Goal: Task Accomplishment & Management: Manage account settings

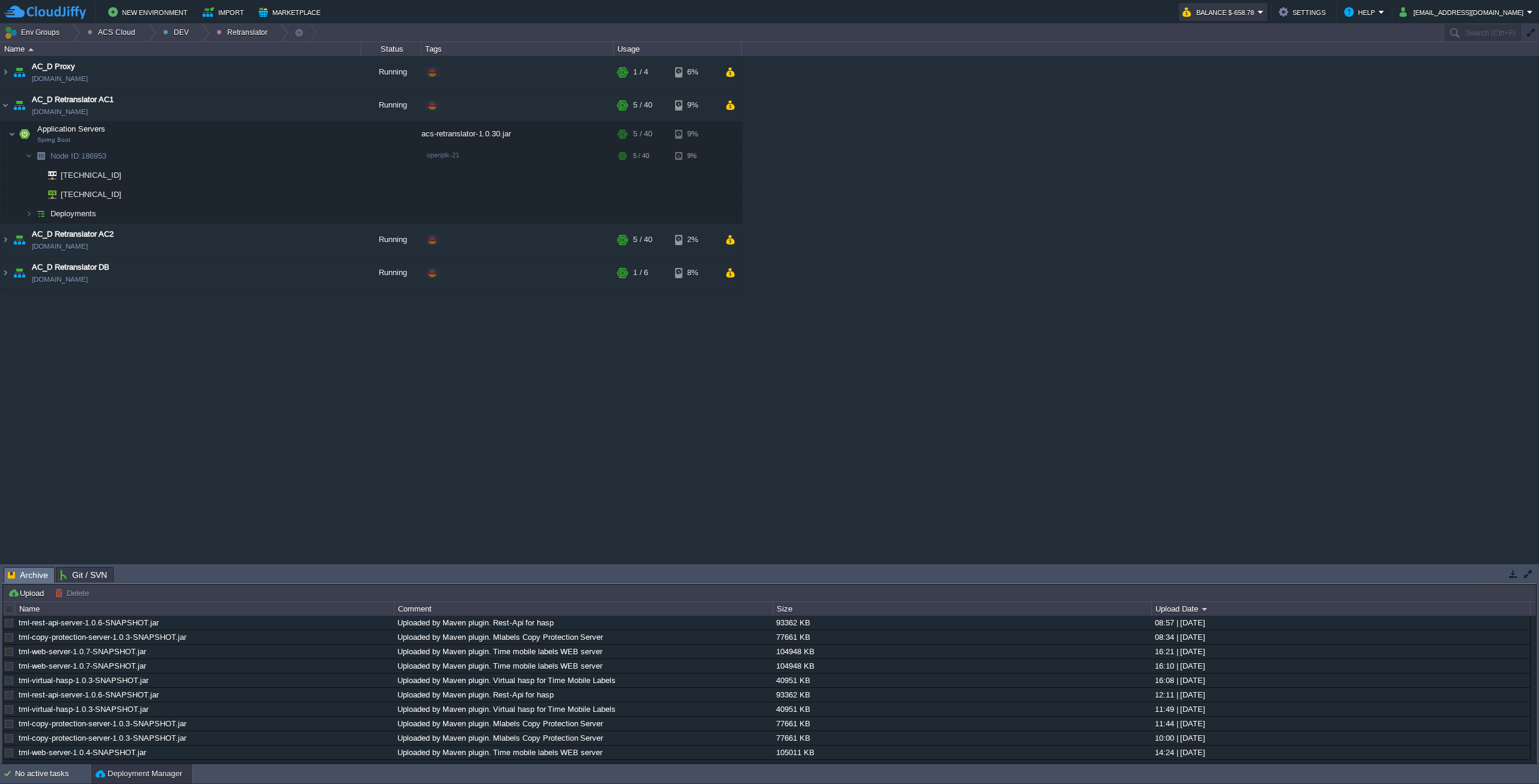
click at [1257, 9] on button "Balance $-658.78" at bounding box center [1220, 12] width 75 height 15
click at [1247, 119] on span "Billing History" at bounding box center [1242, 120] width 48 height 9
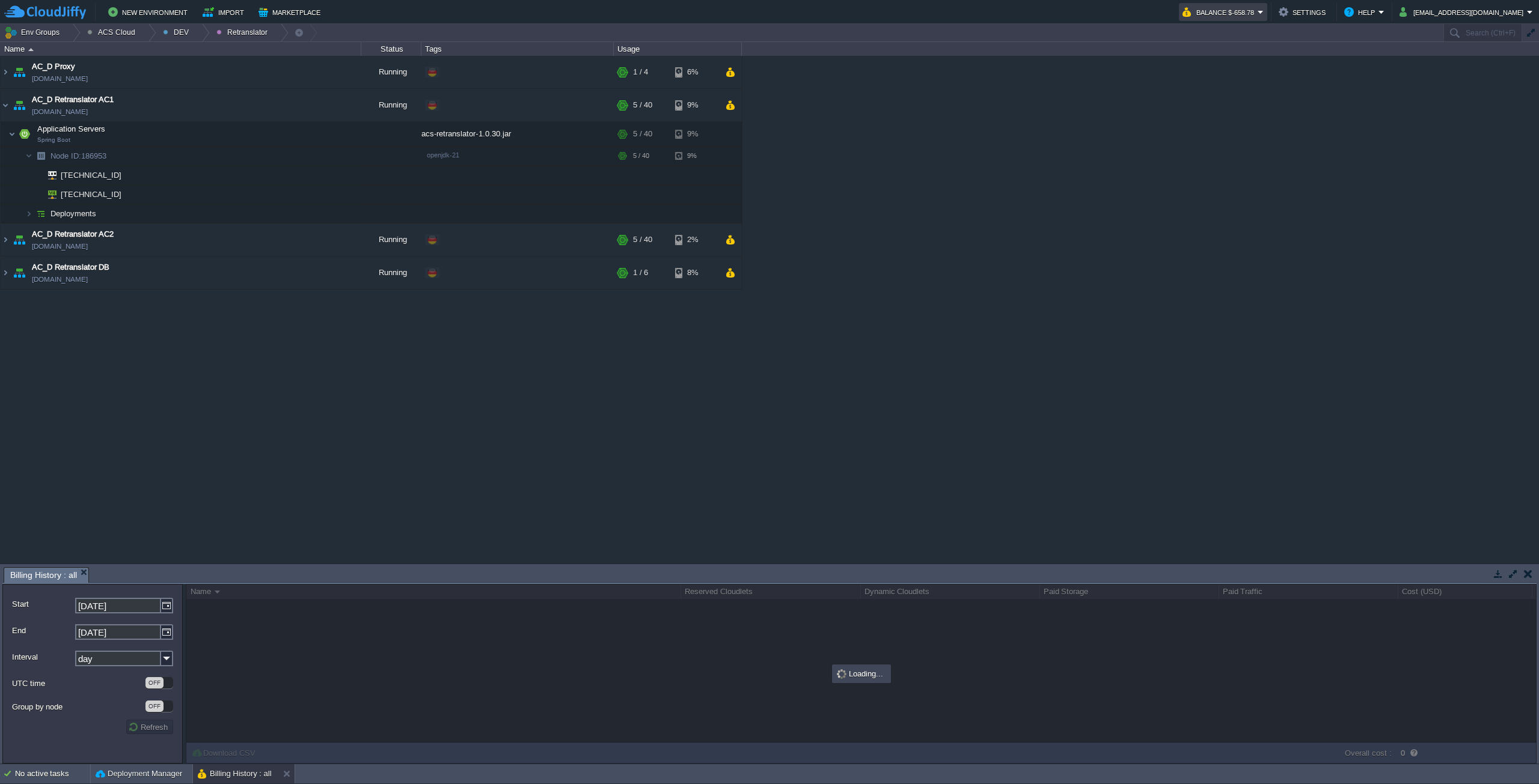
click at [1257, 13] on button "Balance $-658.78" at bounding box center [1220, 12] width 75 height 15
click at [1260, 102] on span "Quotas & Pricing" at bounding box center [1248, 106] width 59 height 9
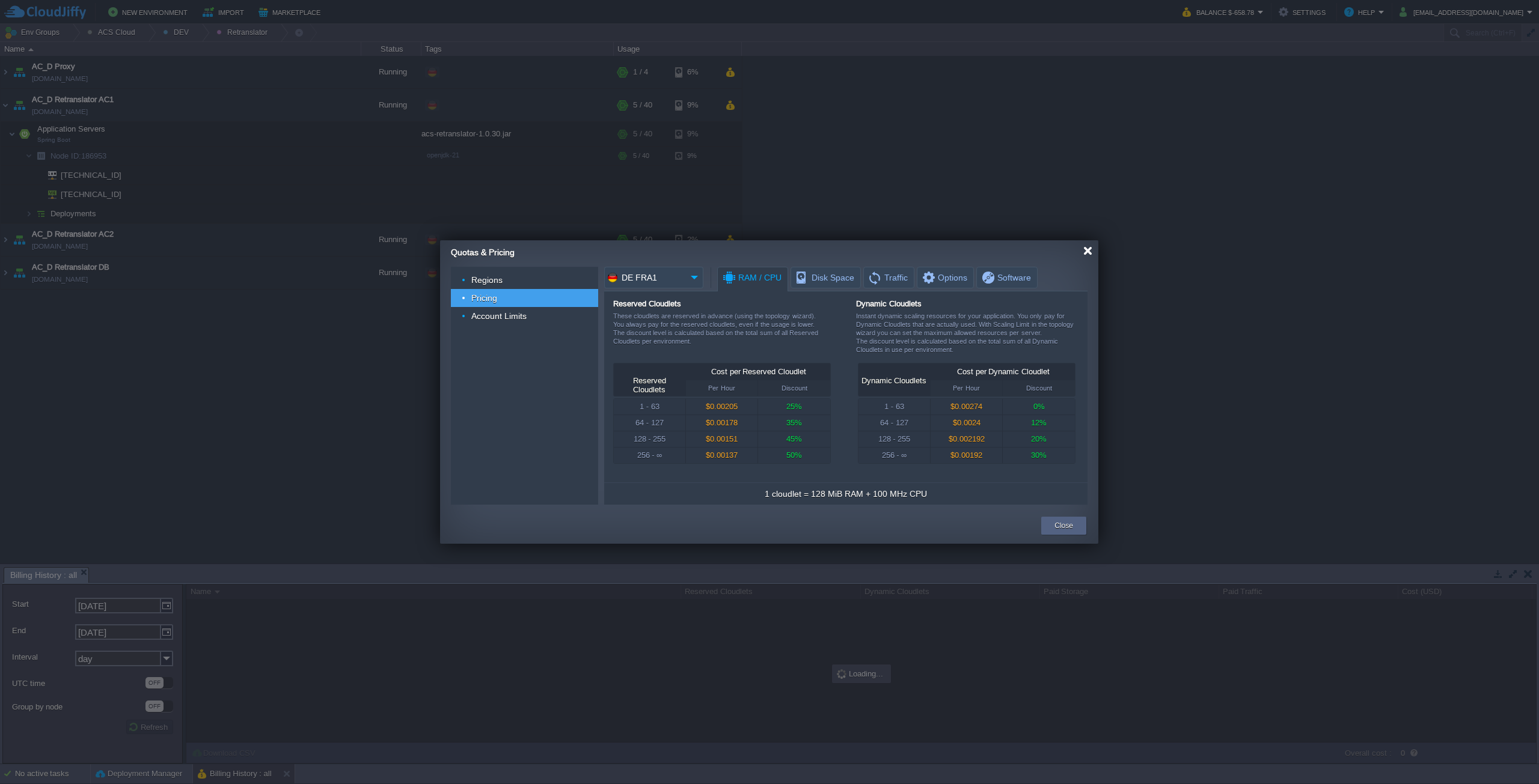
click at [1085, 253] on div at bounding box center [1088, 251] width 9 height 9
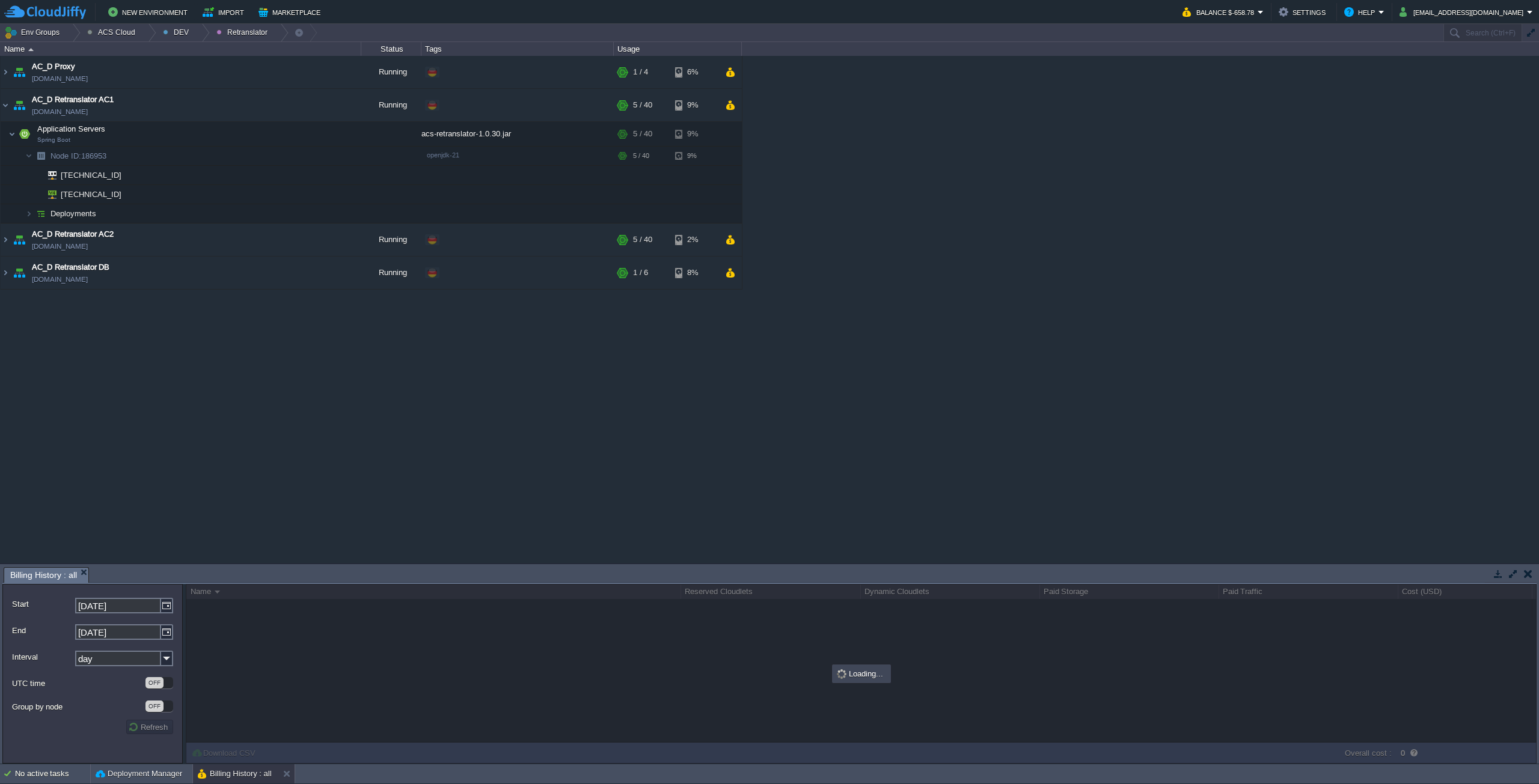
drag, startPoint x: 1277, startPoint y: 25, endPoint x: 1276, endPoint y: 18, distance: 7.1
click at [1276, 23] on body "New Environment Import Marketplace Bonus $0.00 Upgrade Account Balance $-658.78…" at bounding box center [770, 392] width 1539 height 784
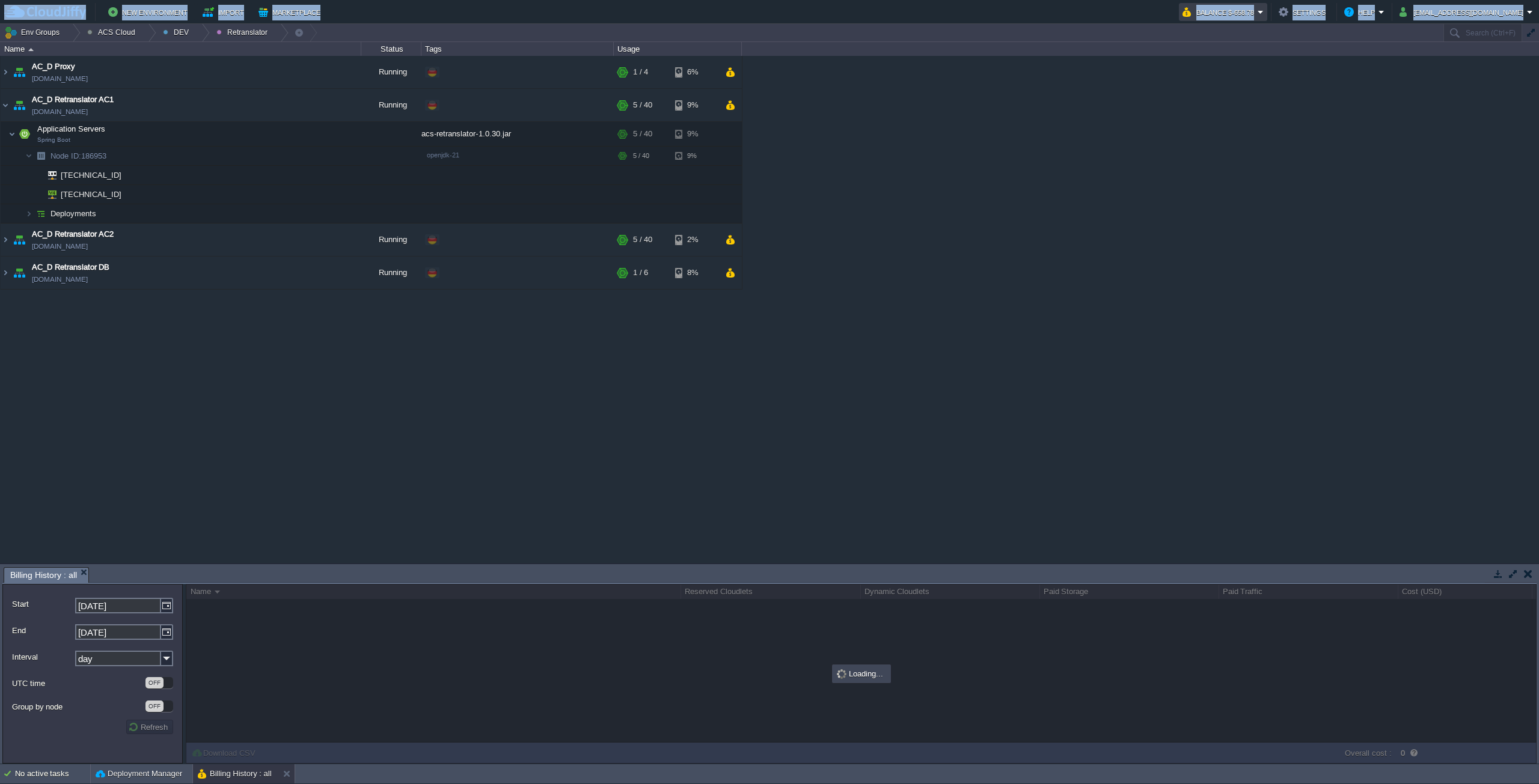
click at [1257, 13] on button "Balance $-658.78" at bounding box center [1220, 12] width 75 height 15
click at [1254, 42] on span "Balance Cash Bonus" at bounding box center [1239, 42] width 40 height 32
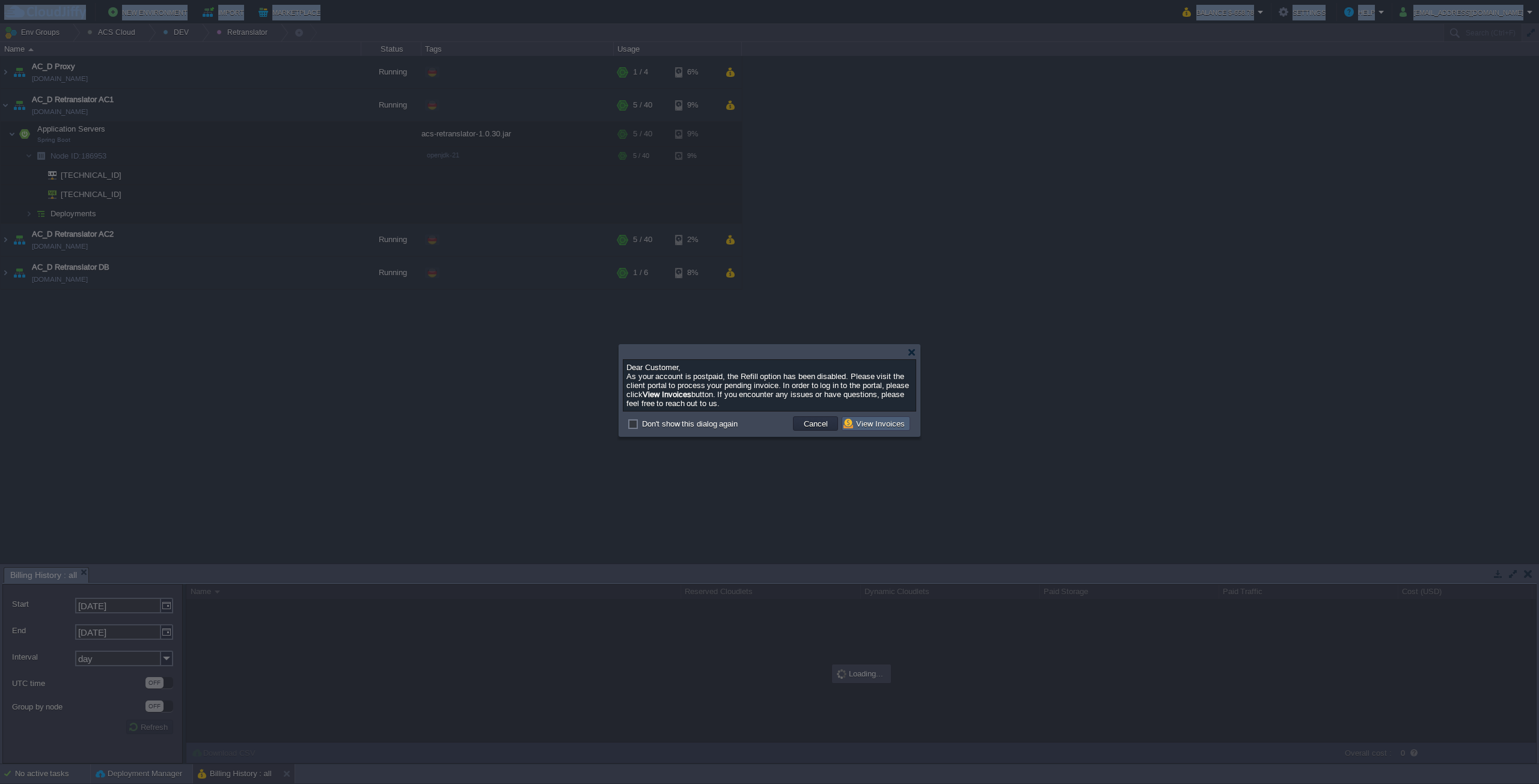
click at [869, 425] on button "View Invoices" at bounding box center [876, 424] width 65 height 11
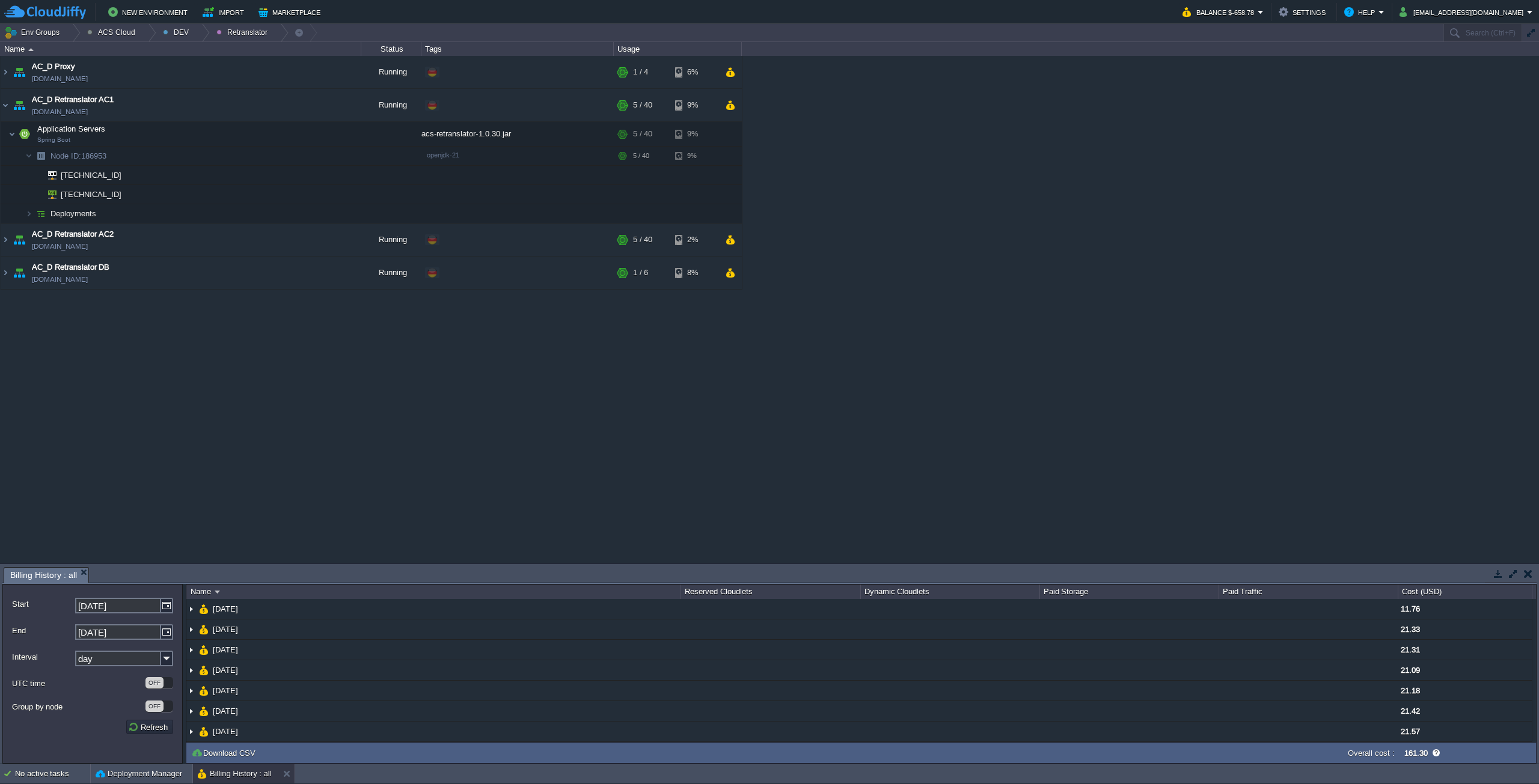
click at [1249, 374] on div "AC Dev&Prod Shared Storage [DOMAIN_NAME] Running DEV Prometheus STAGE Edit RAM …" at bounding box center [770, 310] width 1539 height 508
